Goal: Task Accomplishment & Management: Complete application form

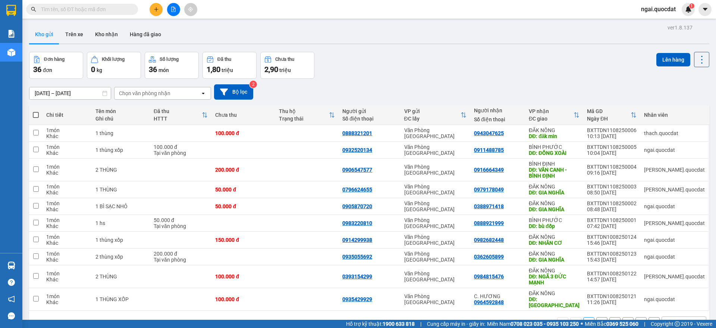
click at [159, 4] on button at bounding box center [156, 9] width 13 height 13
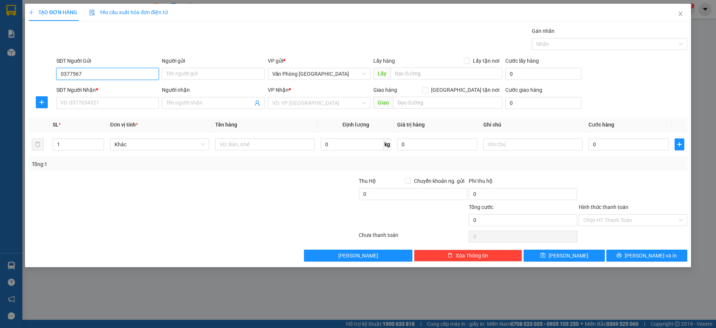
click at [90, 78] on input "0377567" at bounding box center [107, 74] width 103 height 12
type input "0377567"
click at [96, 100] on input "SĐT Người Nhận *" at bounding box center [107, 103] width 103 height 12
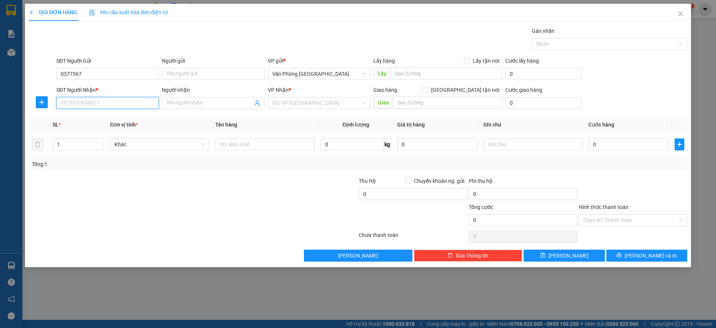
paste input "0377567"
type input "0377567"
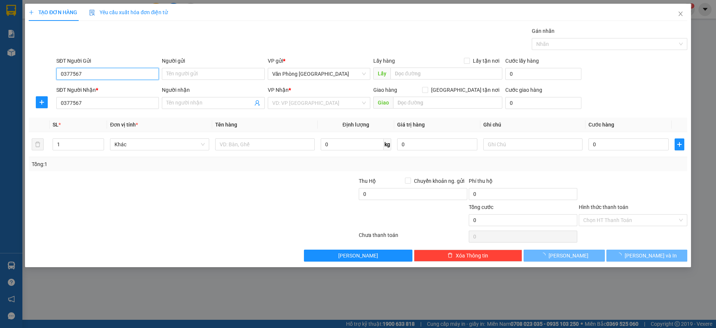
click at [92, 70] on input "0377567" at bounding box center [107, 74] width 103 height 12
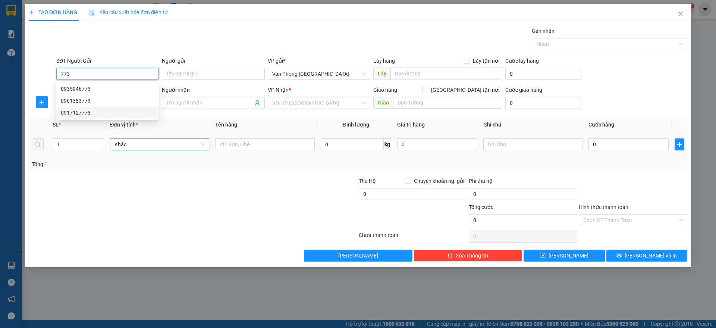
click at [112, 142] on div "Khác" at bounding box center [159, 144] width 99 height 12
type input "773"
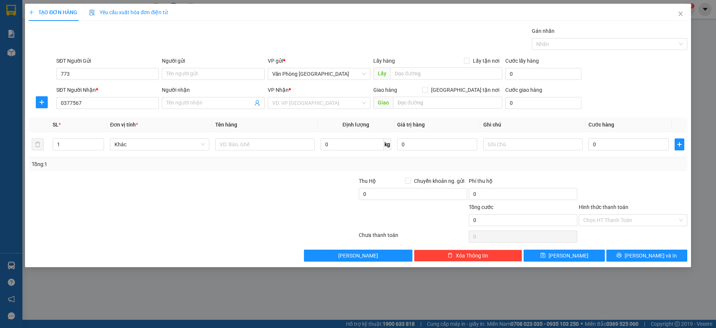
click at [106, 131] on th "SL *" at bounding box center [78, 125] width 57 height 15
click at [106, 97] on input "0377567" at bounding box center [107, 103] width 103 height 12
type input "0377567773"
click at [286, 102] on input "search" at bounding box center [316, 102] width 88 height 11
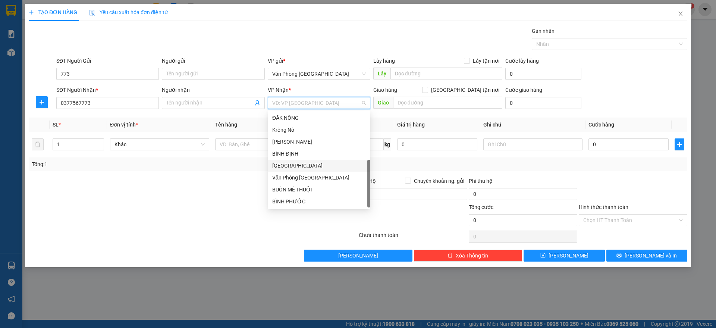
scroll to position [24, 0]
click at [323, 185] on div "ĐĂK LĂK - QL 14" at bounding box center [319, 189] width 94 height 8
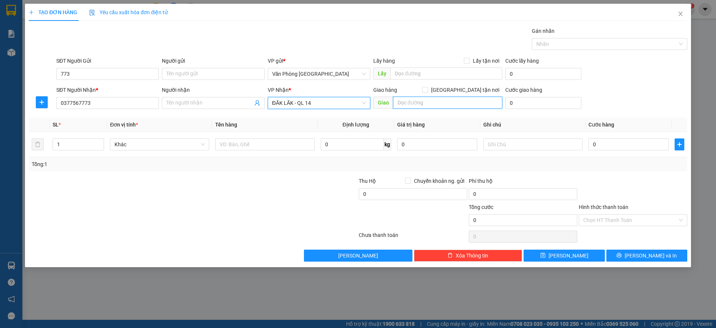
click at [416, 106] on input "text" at bounding box center [447, 103] width 109 height 12
type input "KRONG BUK"
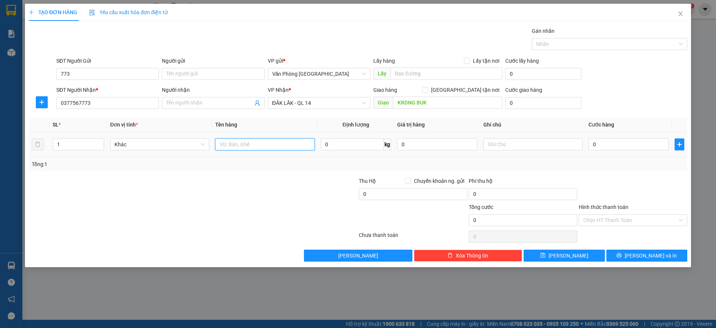
click at [276, 145] on input "text" at bounding box center [264, 144] width 99 height 12
paste input "ÙN"
paste input "Ô"
paste input "ỐP"
type input "1 THÙNG XỐP"
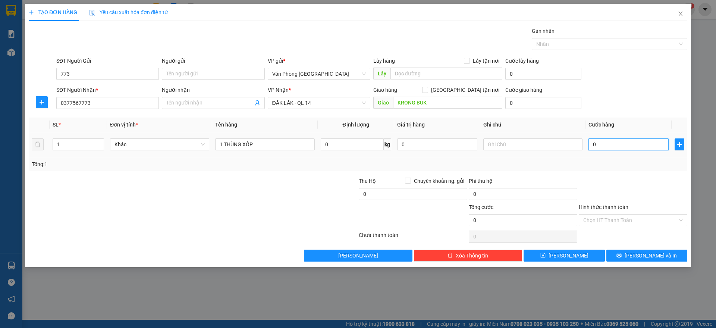
click at [612, 146] on input "0" at bounding box center [629, 144] width 80 height 12
type input "1"
type input "10"
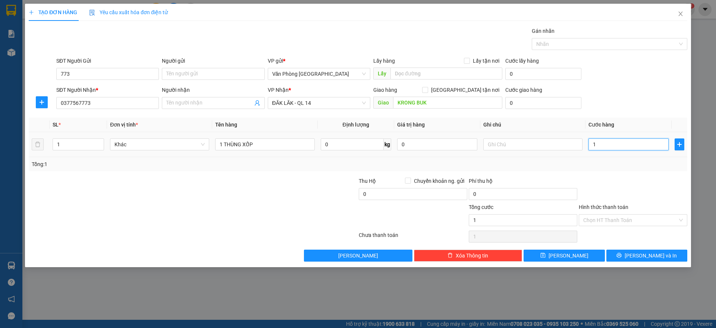
type input "10"
type input "100"
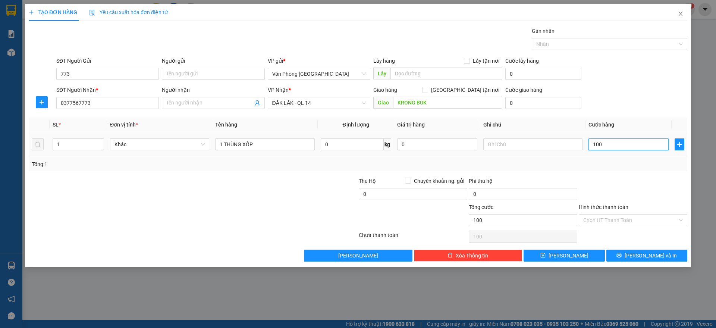
type input "1.000"
type input "10.000"
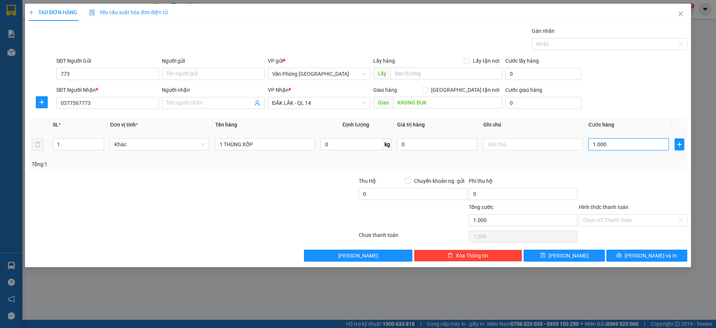
type input "10.000"
type input "100.000"
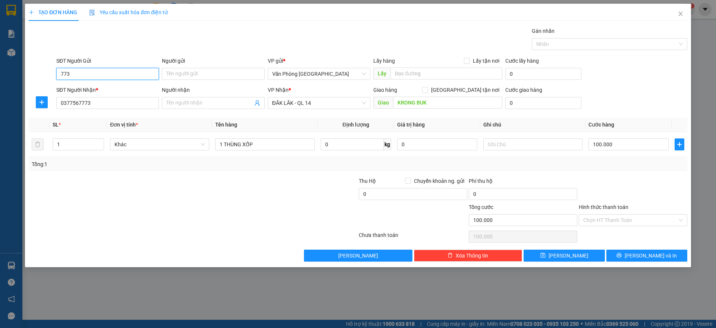
click at [104, 70] on input "773" at bounding box center [107, 74] width 103 height 12
click at [103, 70] on input "773" at bounding box center [107, 74] width 103 height 12
type input "0838936482"
click at [640, 254] on button "[PERSON_NAME] và In" at bounding box center [647, 256] width 81 height 12
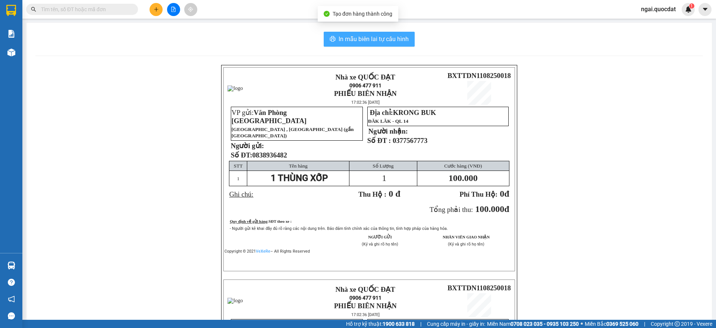
click at [360, 37] on span "In mẫu biên lai tự cấu hình" at bounding box center [374, 38] width 70 height 9
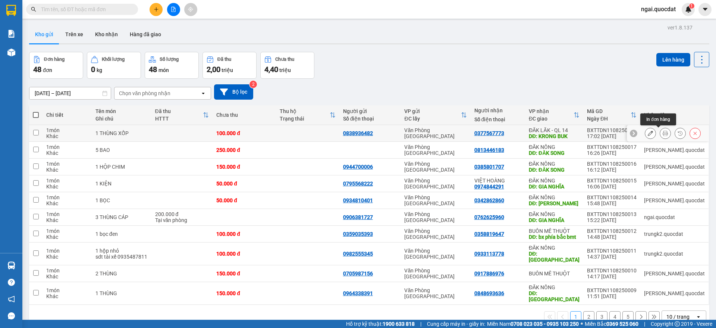
click at [661, 134] on button at bounding box center [665, 133] width 10 height 13
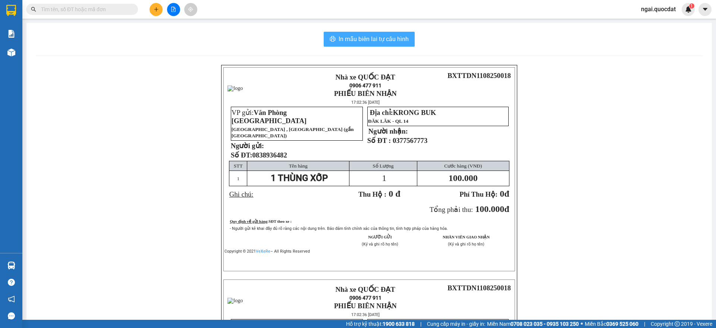
click at [339, 40] on span "In mẫu biên lai tự cấu hình" at bounding box center [374, 38] width 70 height 9
